Goal: Find specific page/section: Find specific page/section

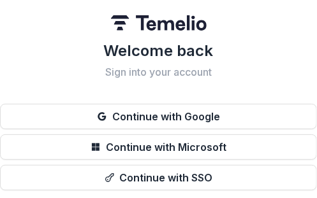
click at [48, 51] on h1 "Welcome back" at bounding box center [158, 51] width 317 height 20
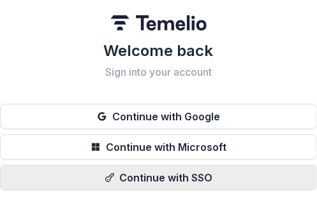
click at [201, 177] on button "Continue with SSO" at bounding box center [158, 177] width 317 height 25
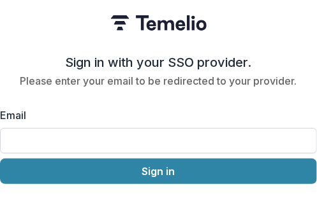
click at [140, 134] on input "Email" at bounding box center [158, 140] width 317 height 25
type input "**********"
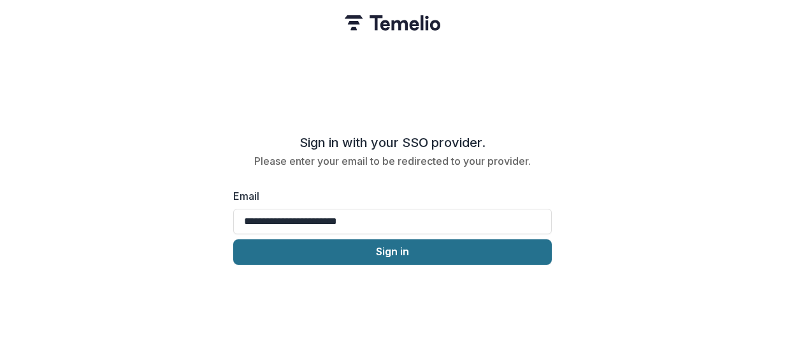
click at [376, 252] on button "Sign in" at bounding box center [392, 252] width 319 height 25
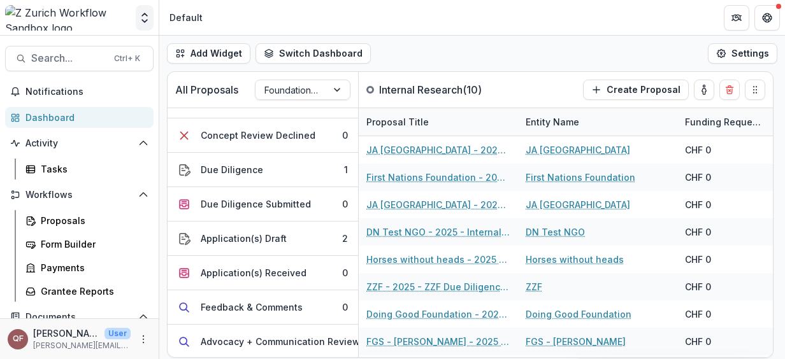
click at [144, 24] on icon "Open entity switcher" at bounding box center [144, 17] width 13 height 13
click at [359, 16] on header "Default" at bounding box center [472, 17] width 626 height 35
click at [85, 23] on img at bounding box center [68, 17] width 126 height 25
click at [144, 20] on icon "Open entity switcher" at bounding box center [144, 17] width 13 height 13
click at [292, 29] on header "Default" at bounding box center [472, 17] width 626 height 35
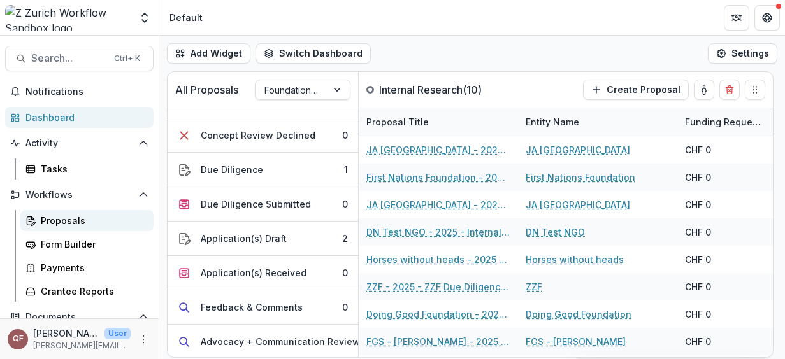
click at [103, 219] on div "Proposals" at bounding box center [92, 220] width 103 height 13
